Goal: Task Accomplishment & Management: Use online tool/utility

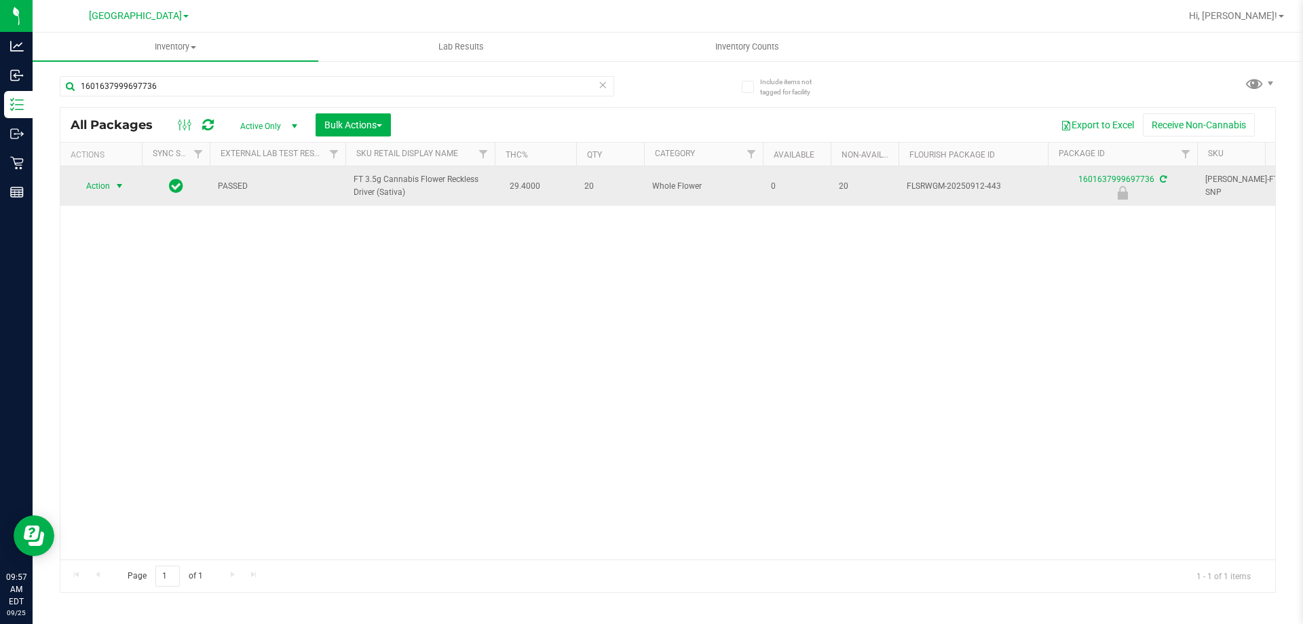
type input "1601637999697736"
click at [106, 187] on span "Action" at bounding box center [92, 185] width 37 height 19
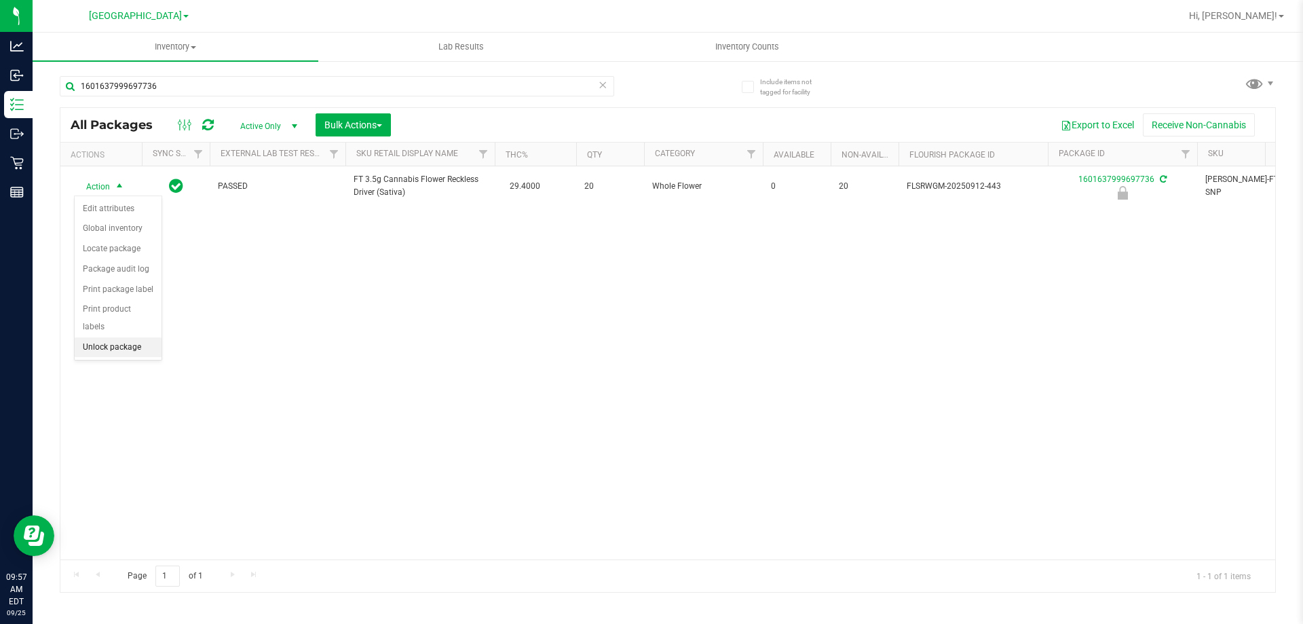
click at [108, 337] on li "Unlock package" at bounding box center [118, 347] width 87 height 20
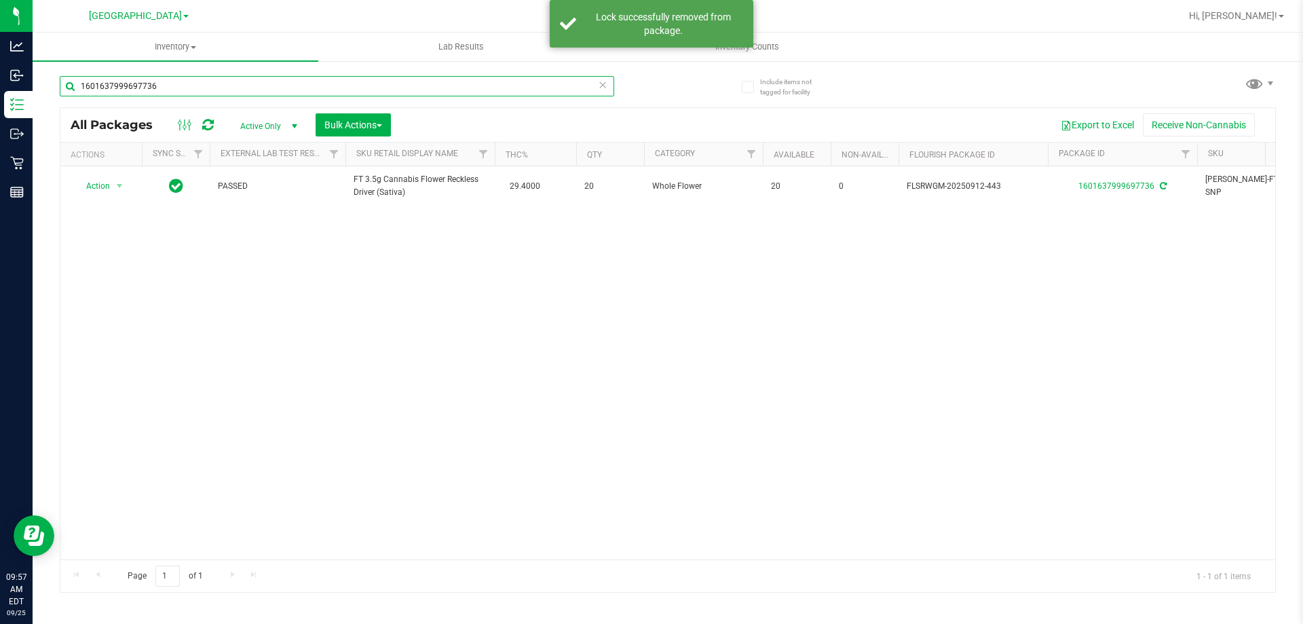
click at [191, 90] on input "1601637999697736" at bounding box center [337, 86] width 554 height 20
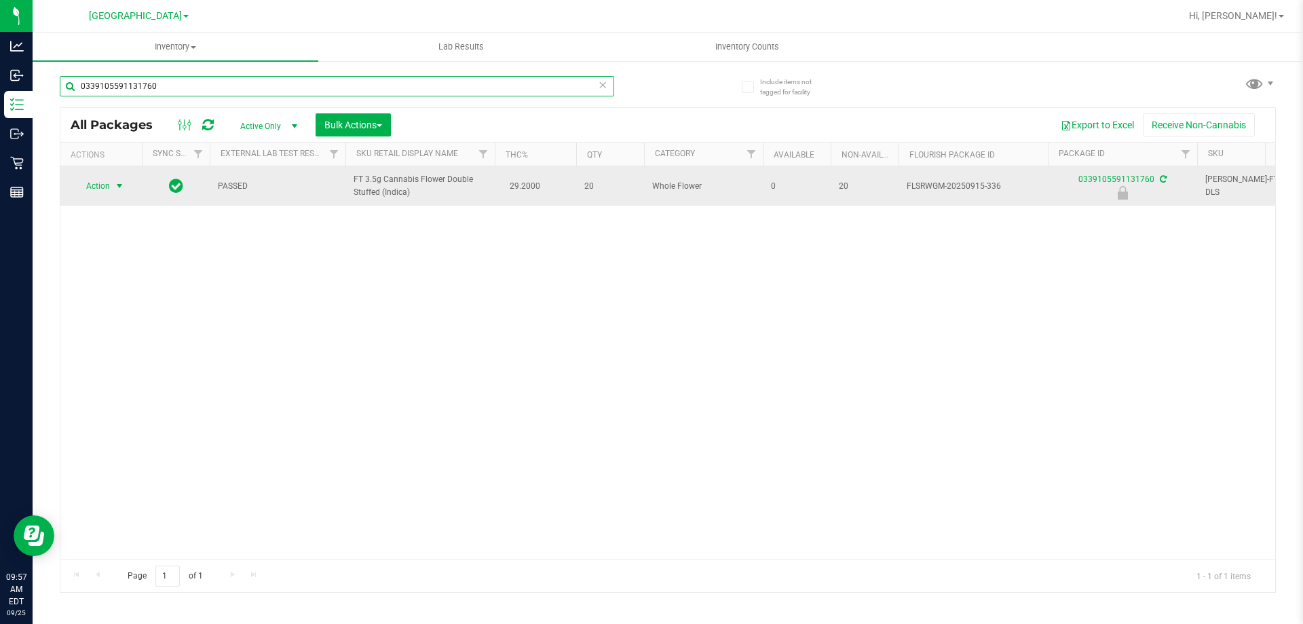
type input "0339105591131760"
click at [114, 187] on span "select" at bounding box center [119, 185] width 17 height 19
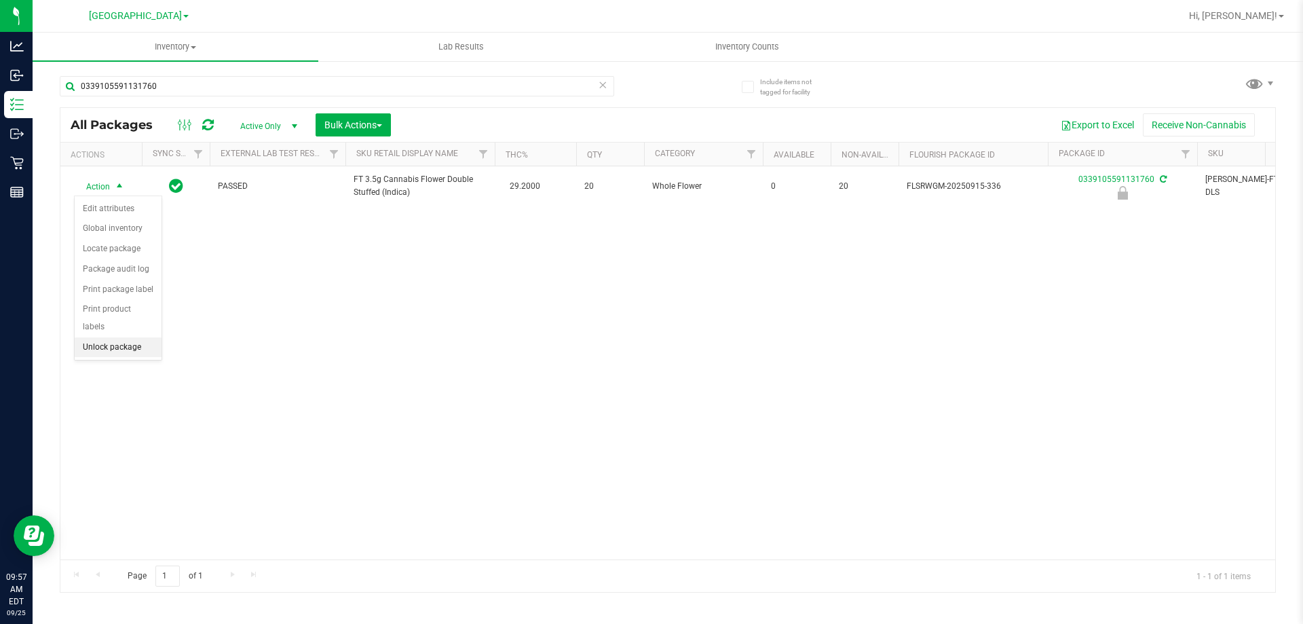
click at [136, 337] on li "Unlock package" at bounding box center [118, 347] width 87 height 20
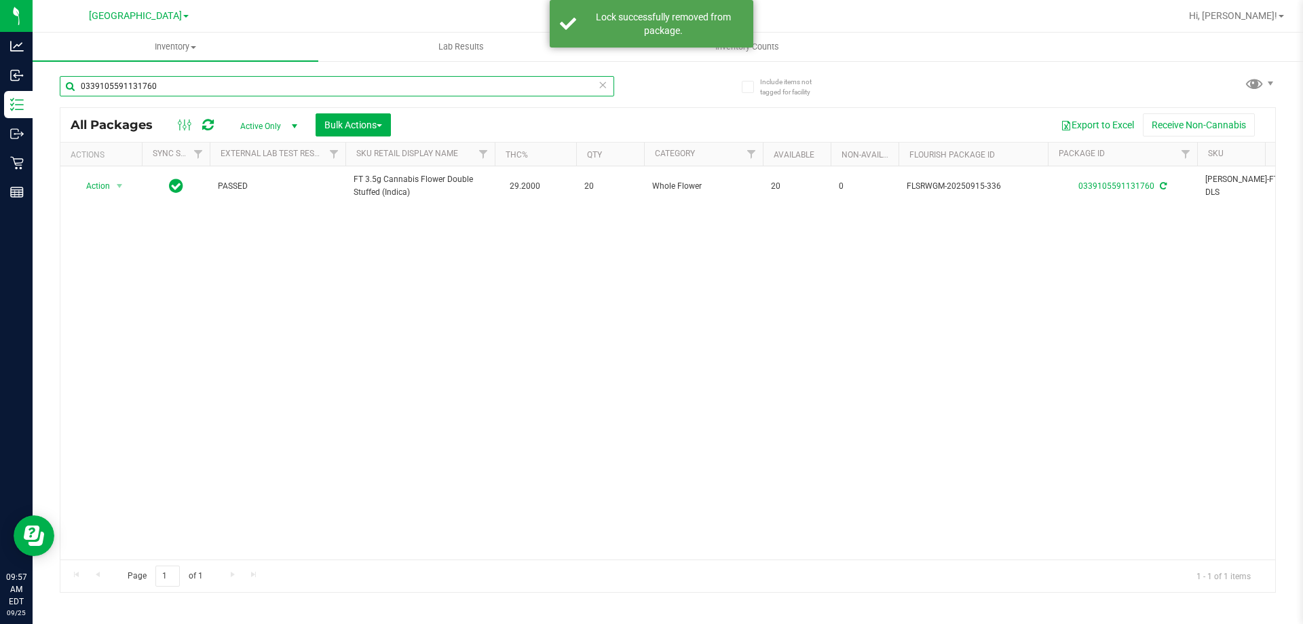
click at [191, 89] on input "0339105591131760" at bounding box center [337, 86] width 554 height 20
